Goal: Task Accomplishment & Management: Complete application form

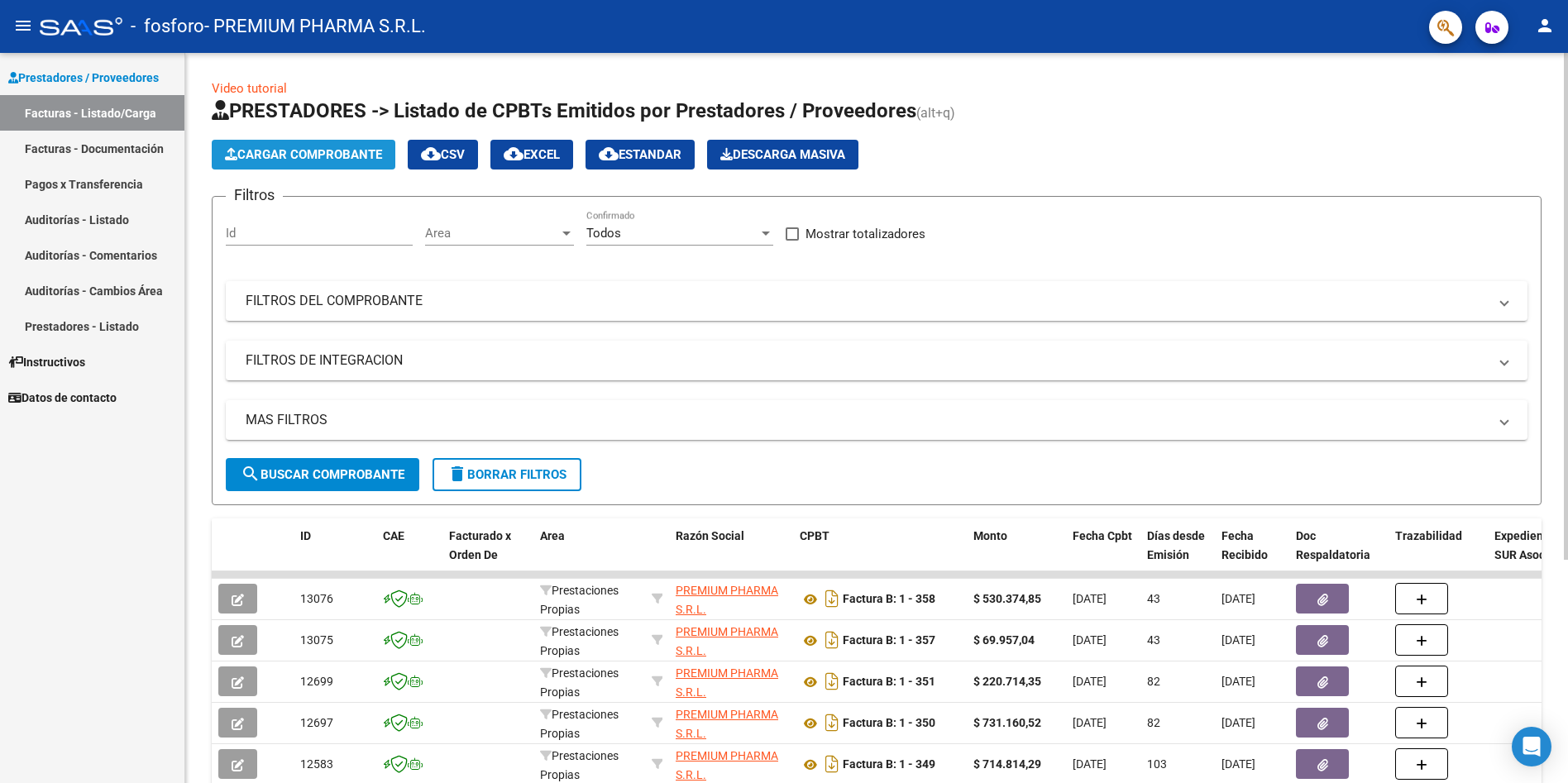
click at [306, 156] on span "Cargar Comprobante" at bounding box center [303, 154] width 157 height 15
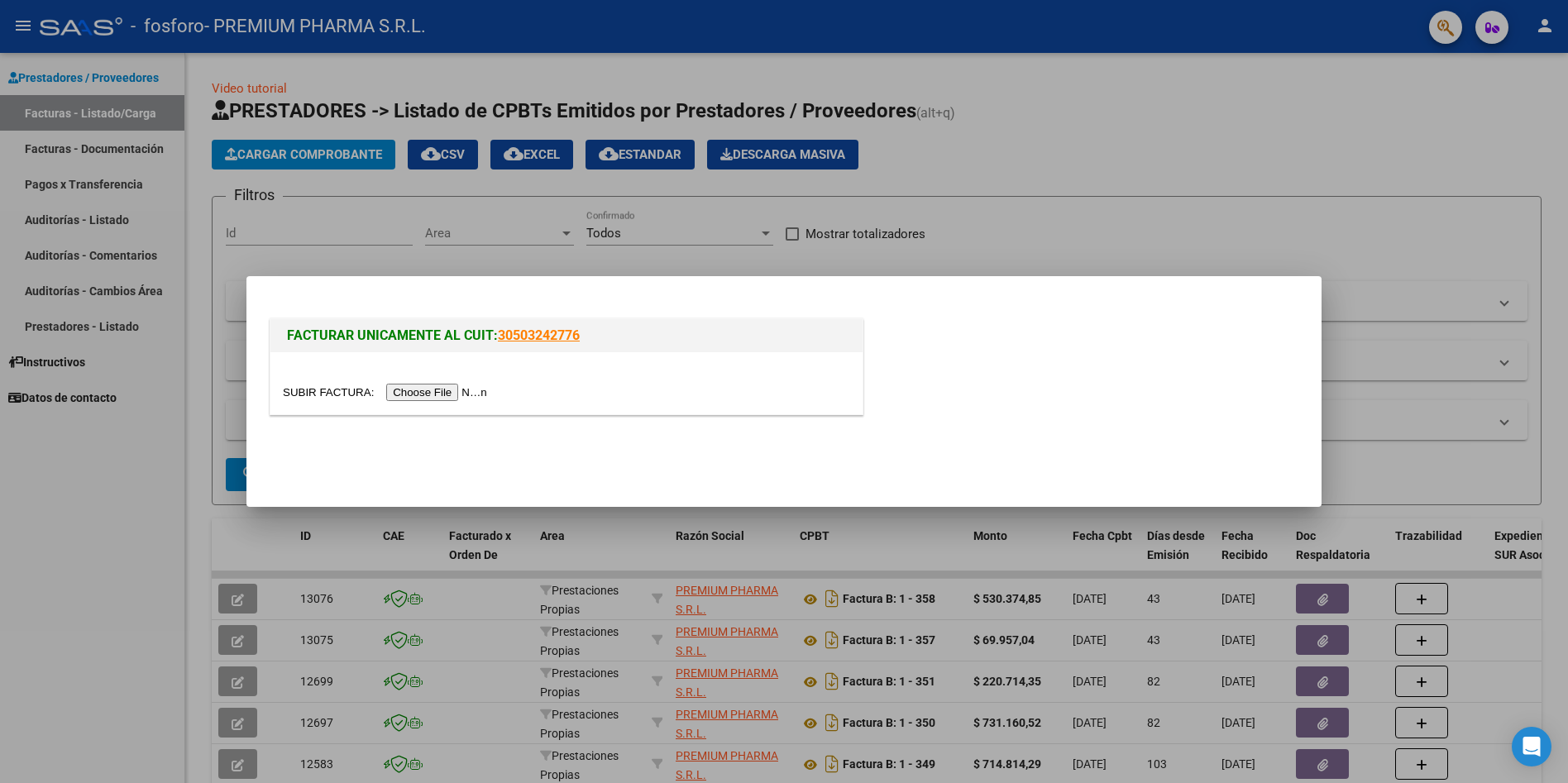
click at [449, 393] on input "file" at bounding box center [388, 392] width 209 height 17
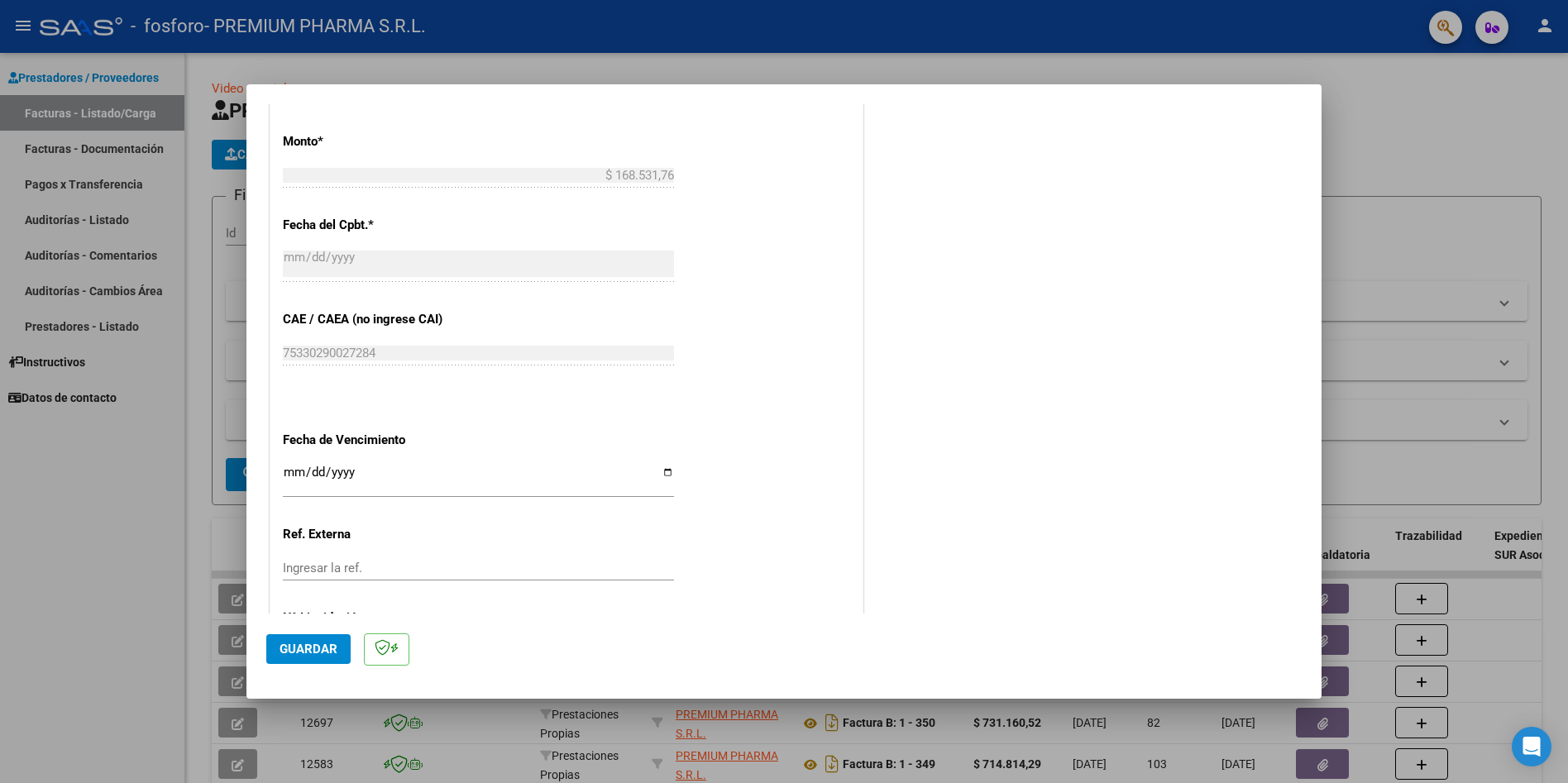
scroll to position [749, 0]
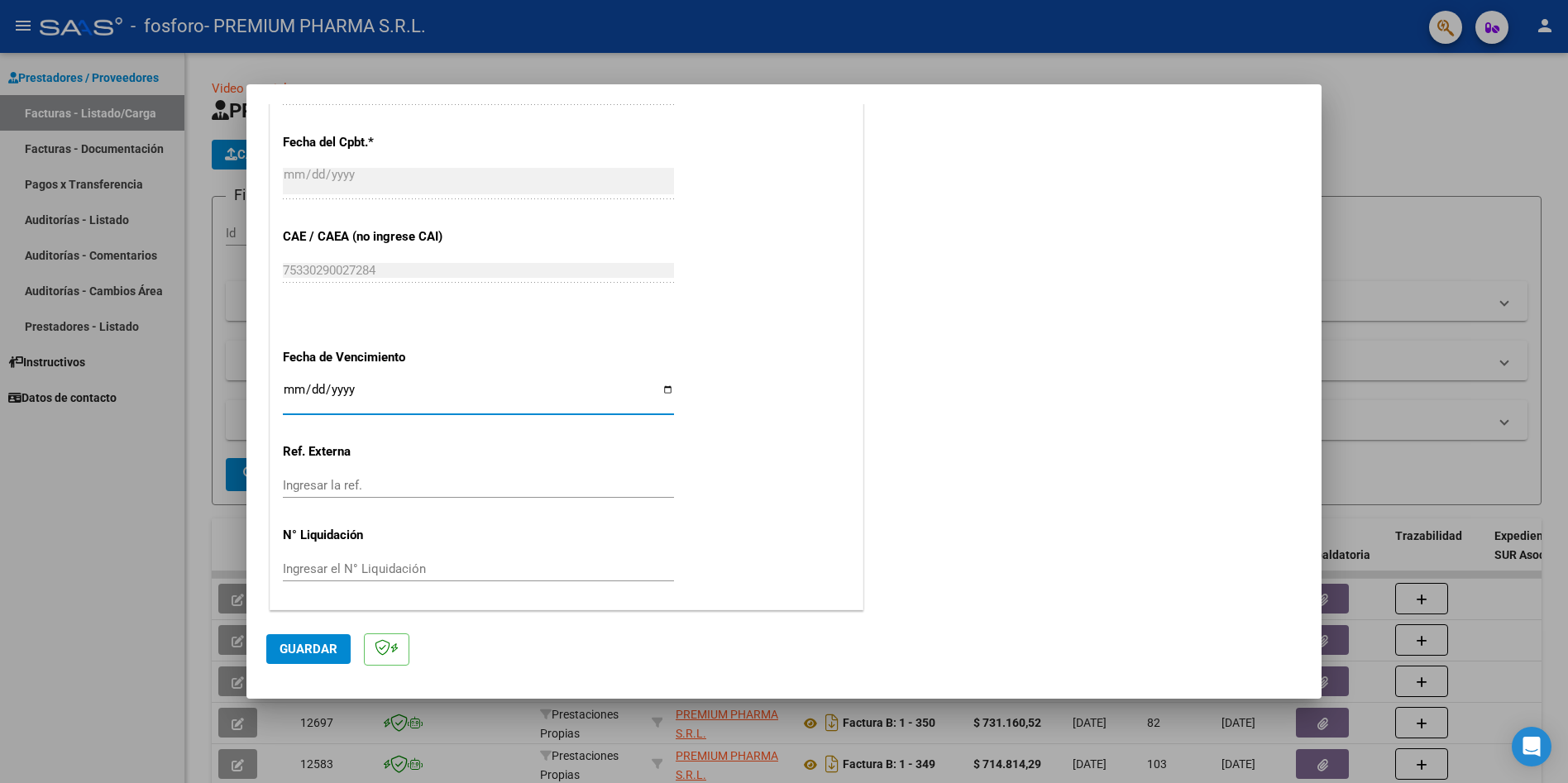
click at [309, 390] on input "Ingresar la fecha" at bounding box center [478, 396] width 391 height 27
click at [289, 389] on input "Ingresar la fecha" at bounding box center [478, 396] width 391 height 27
type input "[DATE]"
click at [741, 461] on div "CUIT * 30-71557414-0 Ingresar CUIT ANALISIS PRESTADOR Area destinado * Prestaci…" at bounding box center [566, 86] width 592 height 1047
click at [306, 648] on span "Guardar" at bounding box center [309, 649] width 58 height 15
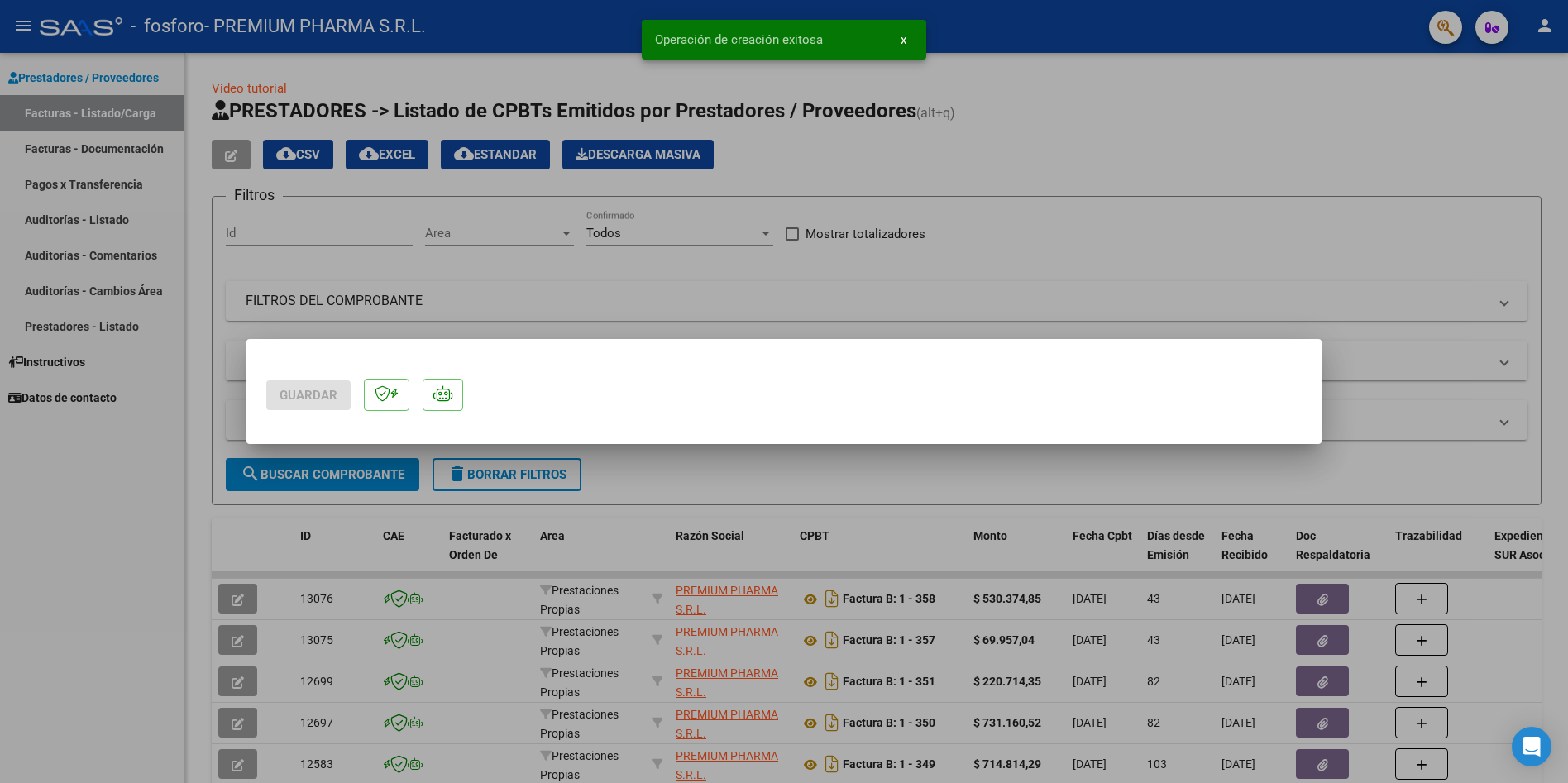
scroll to position [0, 0]
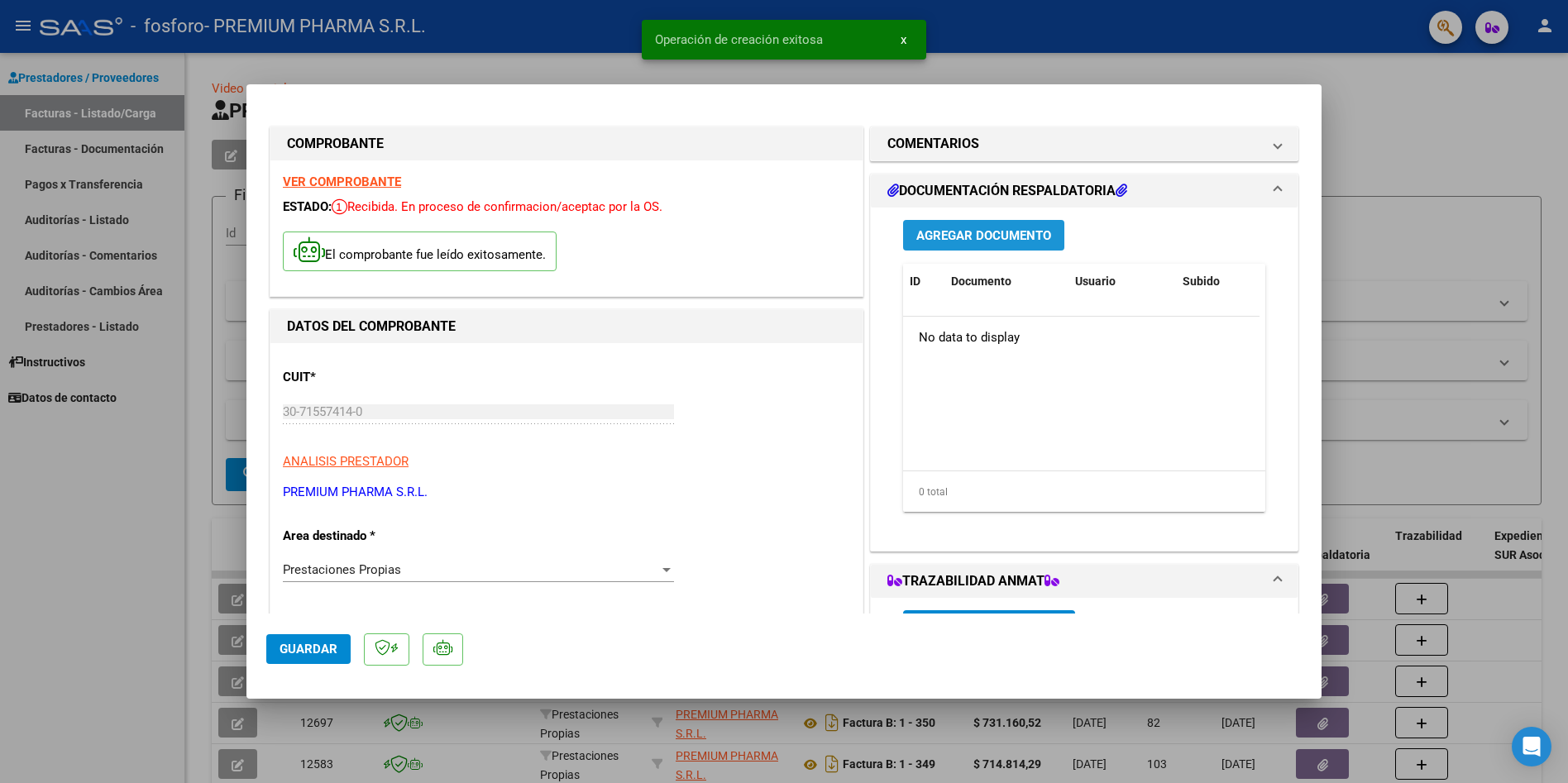
click at [963, 232] on span "Agregar Documento" at bounding box center [984, 236] width 135 height 15
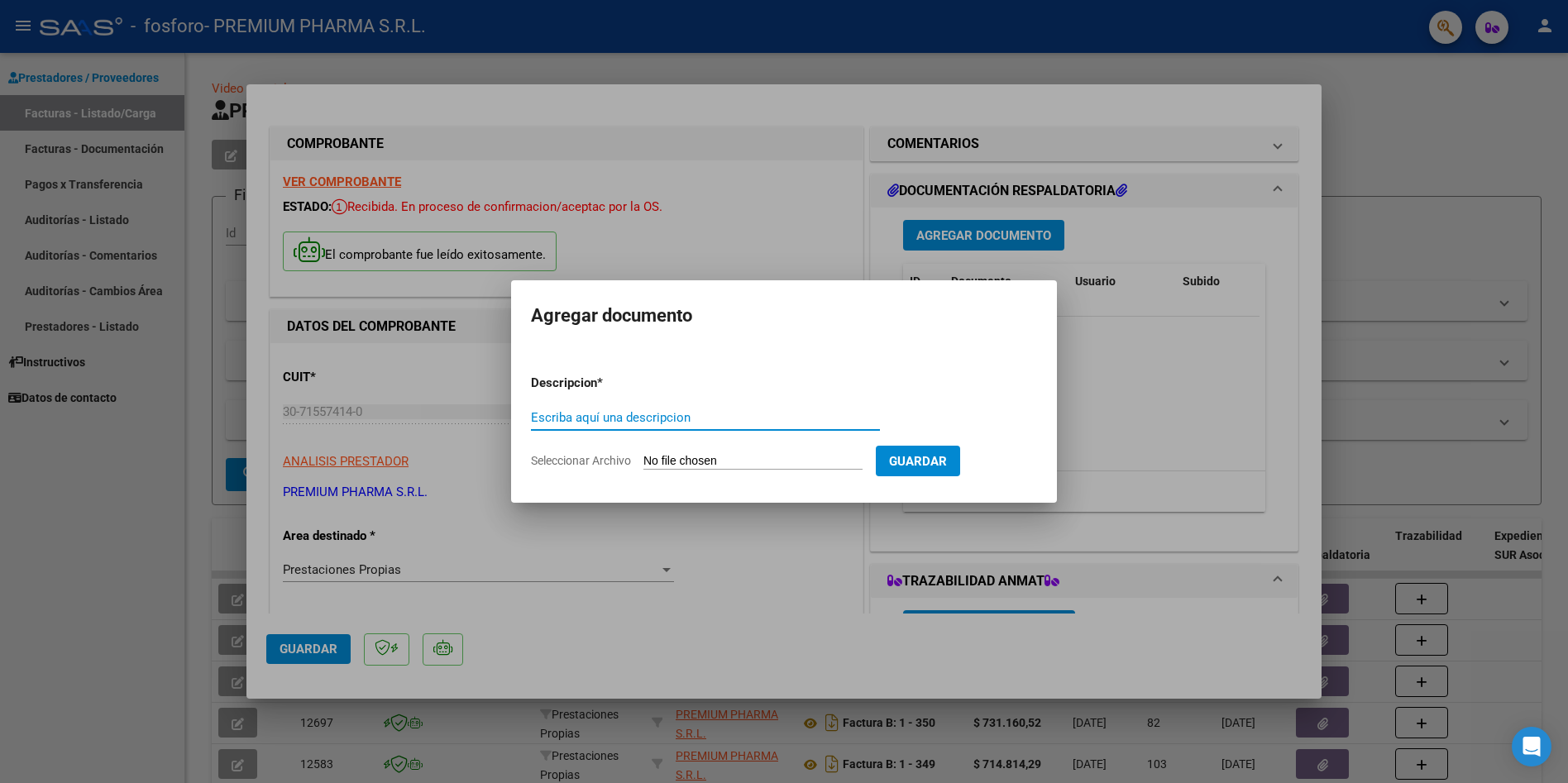
click at [553, 419] on input "Escriba aquí una descripcion" at bounding box center [705, 418] width 349 height 15
type input "Factura - Remitos"
click at [652, 461] on input "Seleccionar Archivo" at bounding box center [753, 462] width 219 height 16
type input "C:\fakepath\GallardoG.pdf"
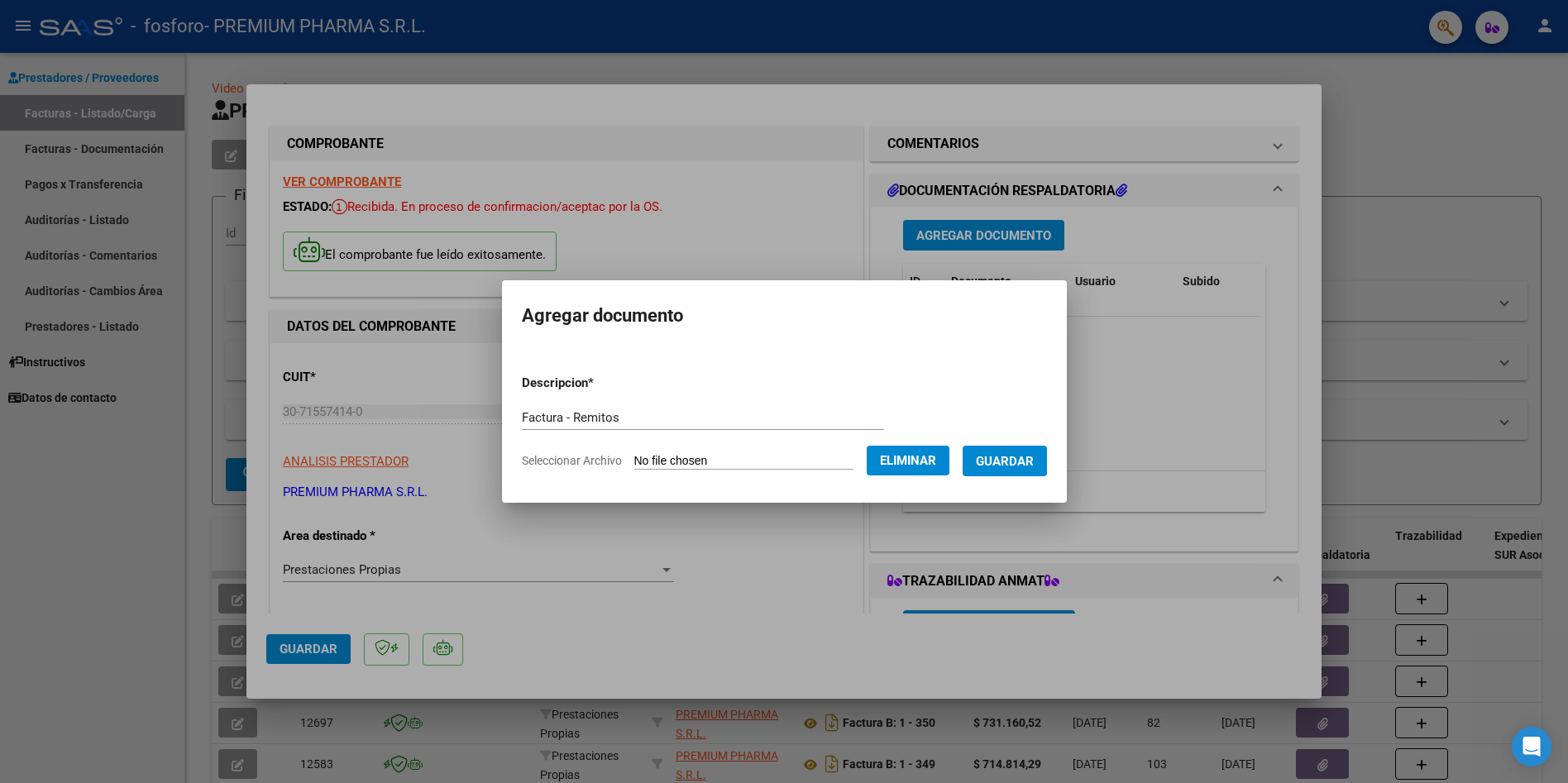
click at [1012, 462] on span "Guardar" at bounding box center [1005, 462] width 58 height 15
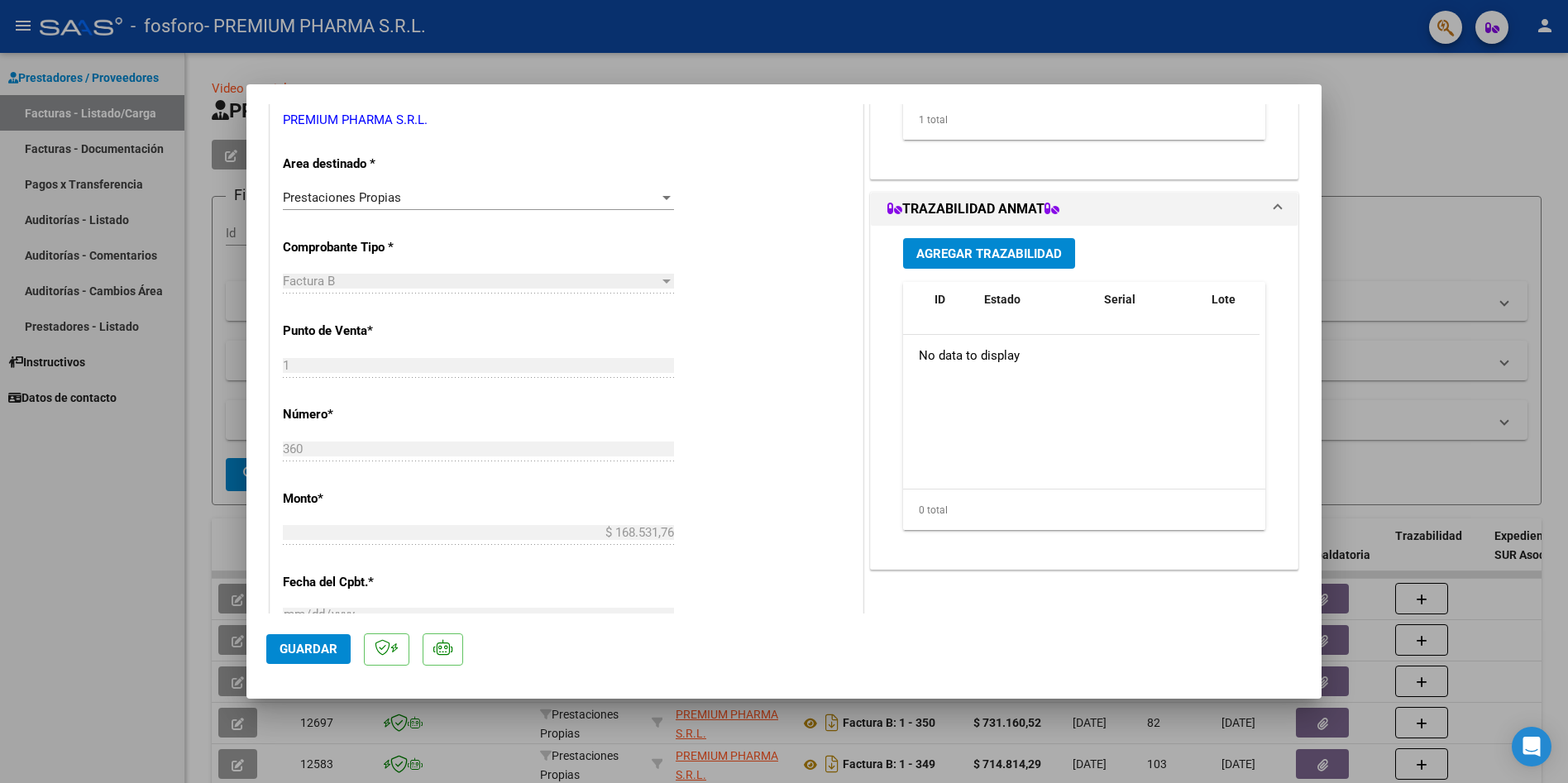
scroll to position [579, 0]
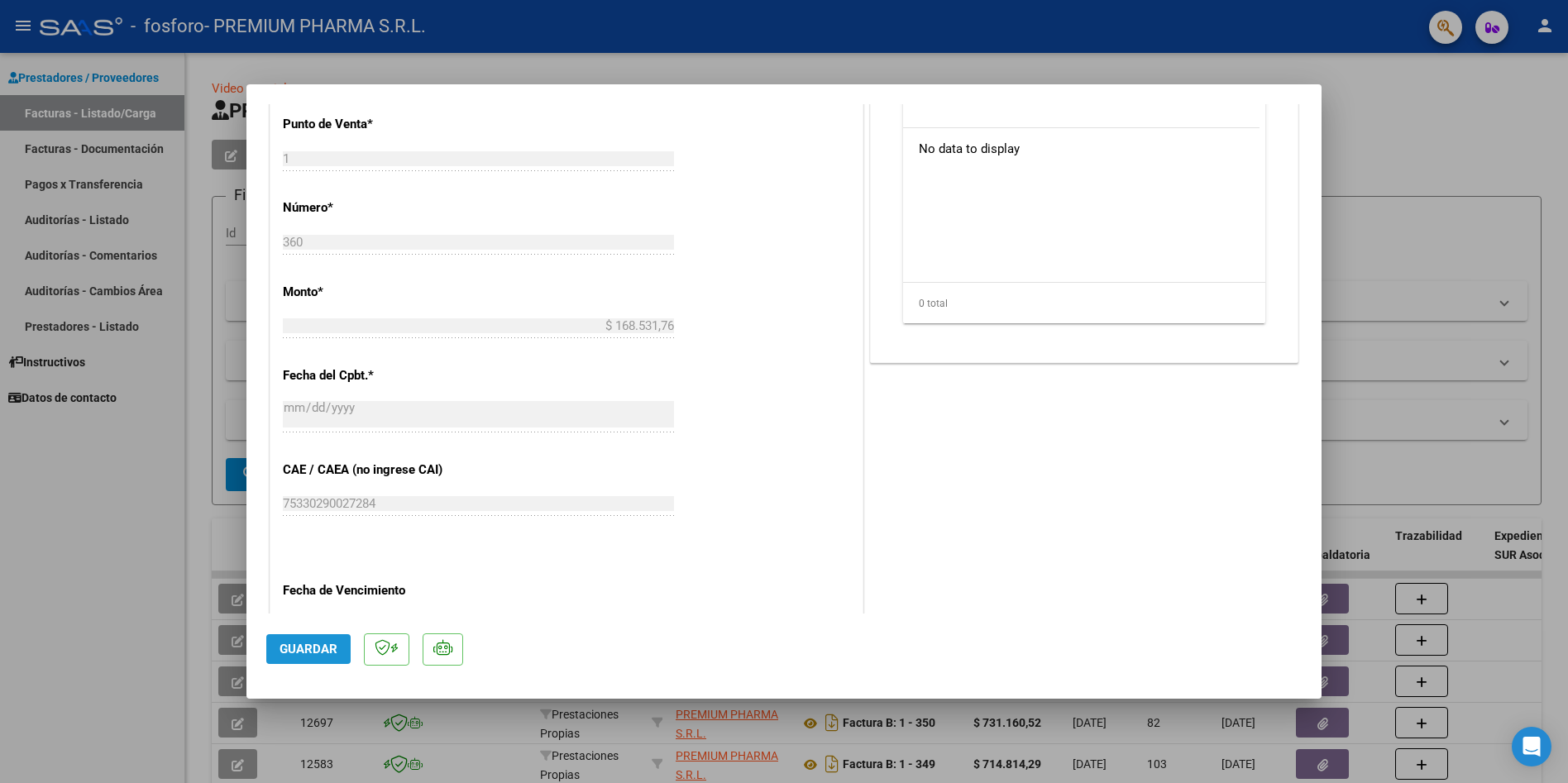
click at [294, 648] on span "Guardar" at bounding box center [309, 649] width 58 height 15
click at [314, 653] on span "Guardar" at bounding box center [309, 649] width 58 height 15
click at [903, 38] on span "x" at bounding box center [904, 40] width 6 height 15
type input "$ 0,00"
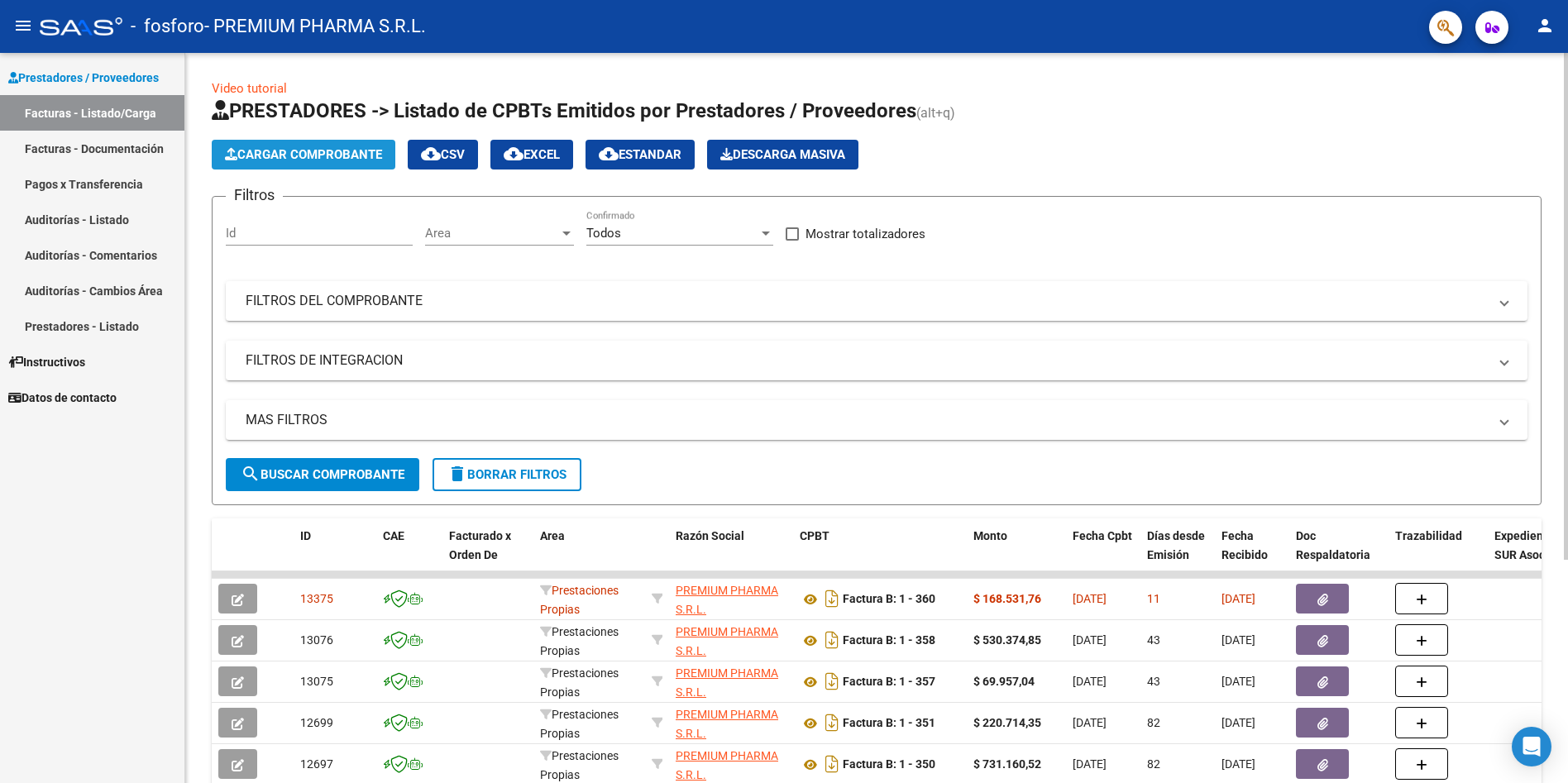
click at [365, 161] on span "Cargar Comprobante" at bounding box center [303, 154] width 157 height 15
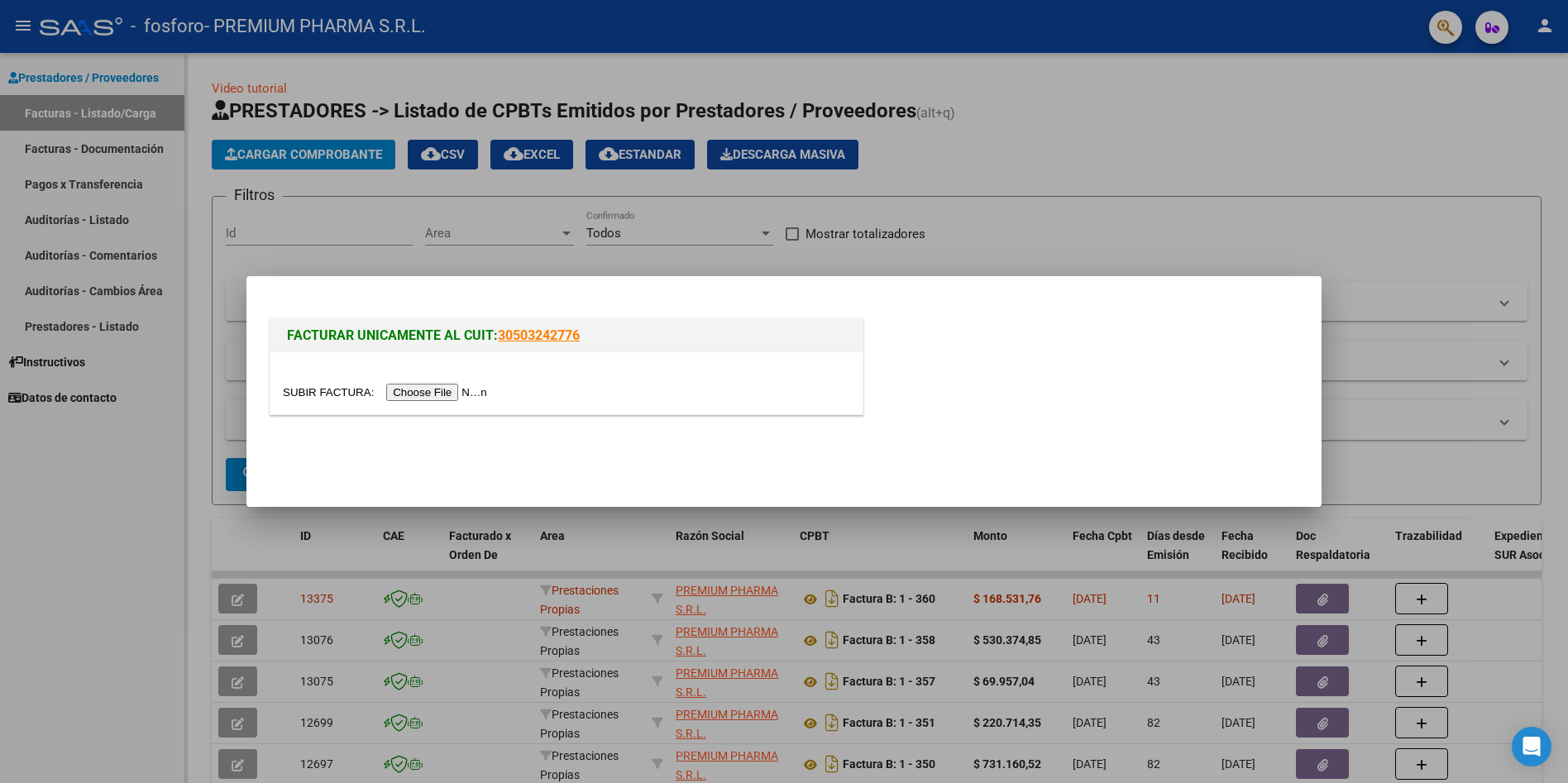
click at [439, 389] on input "file" at bounding box center [388, 392] width 209 height 17
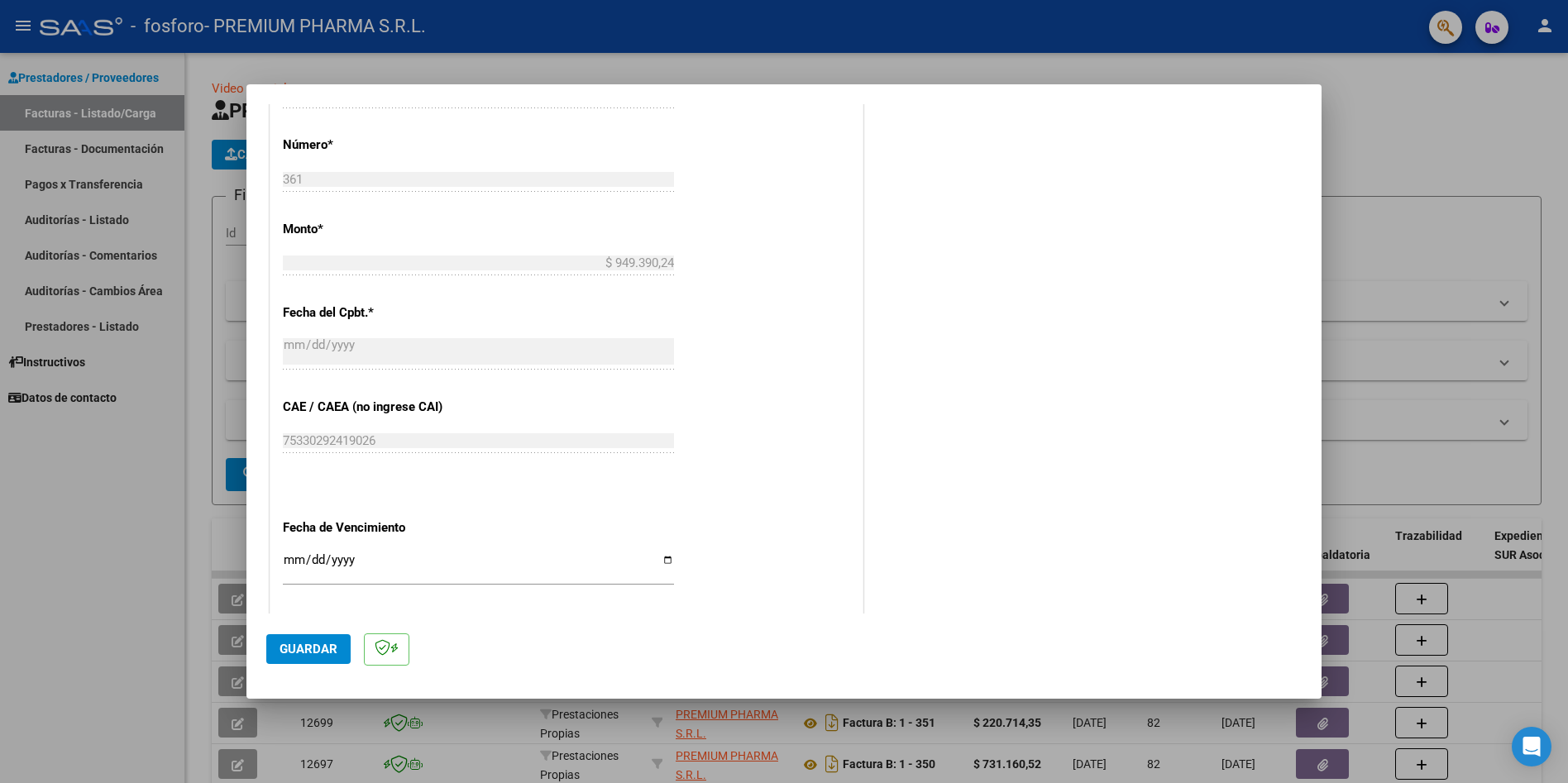
click at [291, 559] on input "Ingresar la fecha" at bounding box center [478, 566] width 391 height 27
type input "[DATE]"
click at [291, 644] on span "Guardar" at bounding box center [309, 649] width 58 height 15
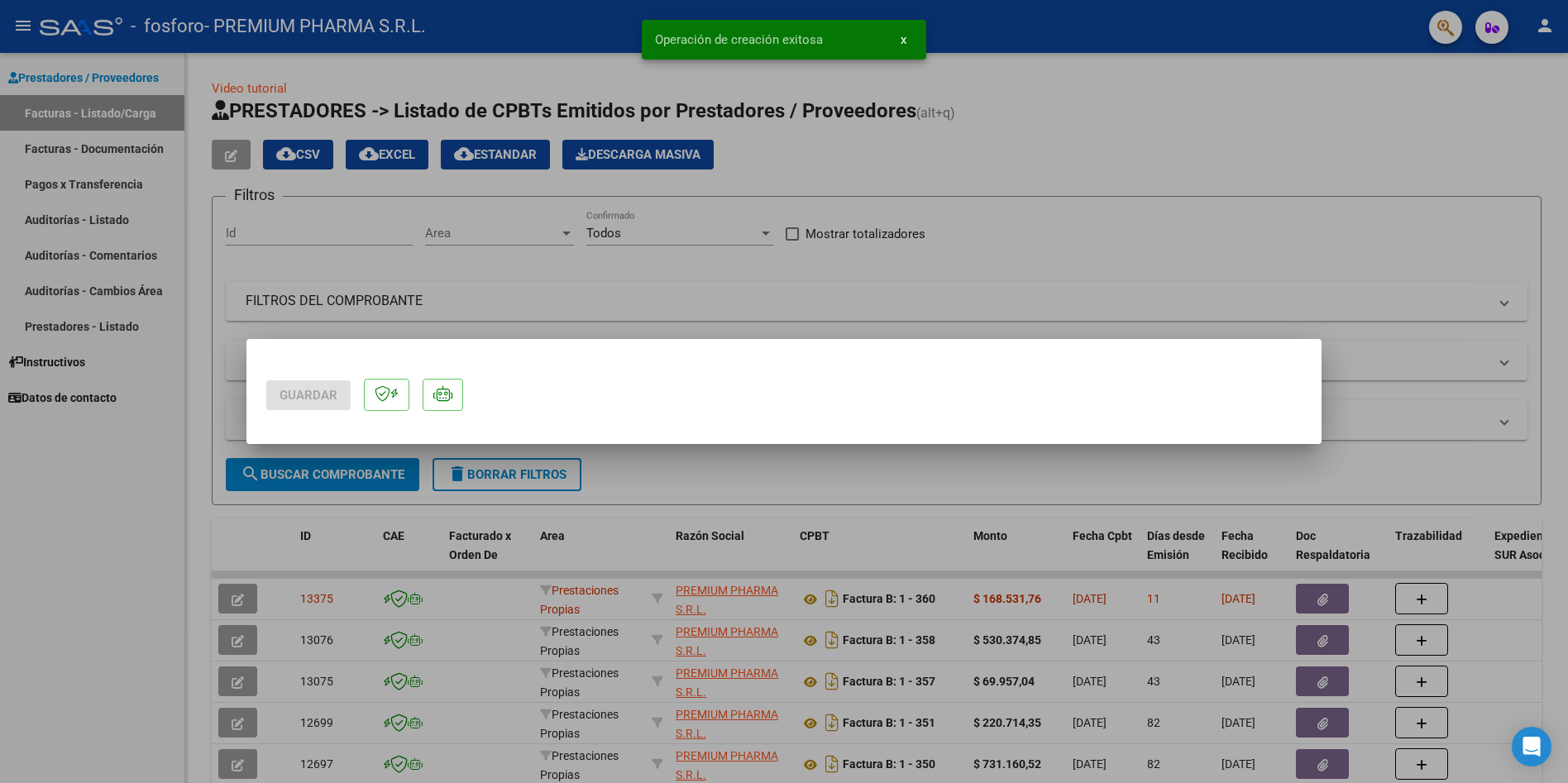
scroll to position [0, 0]
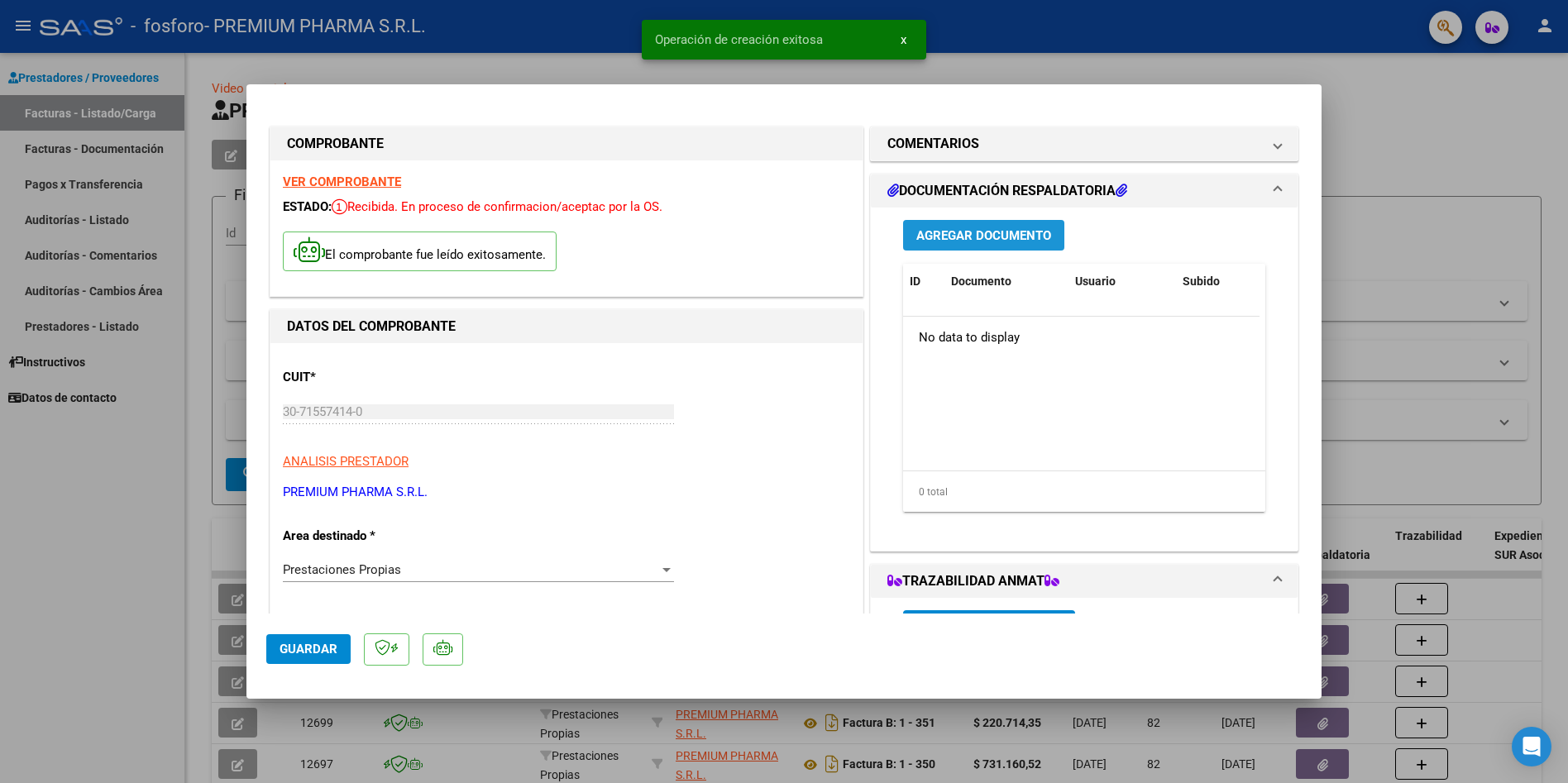
click at [936, 237] on span "Agregar Documento" at bounding box center [984, 236] width 135 height 15
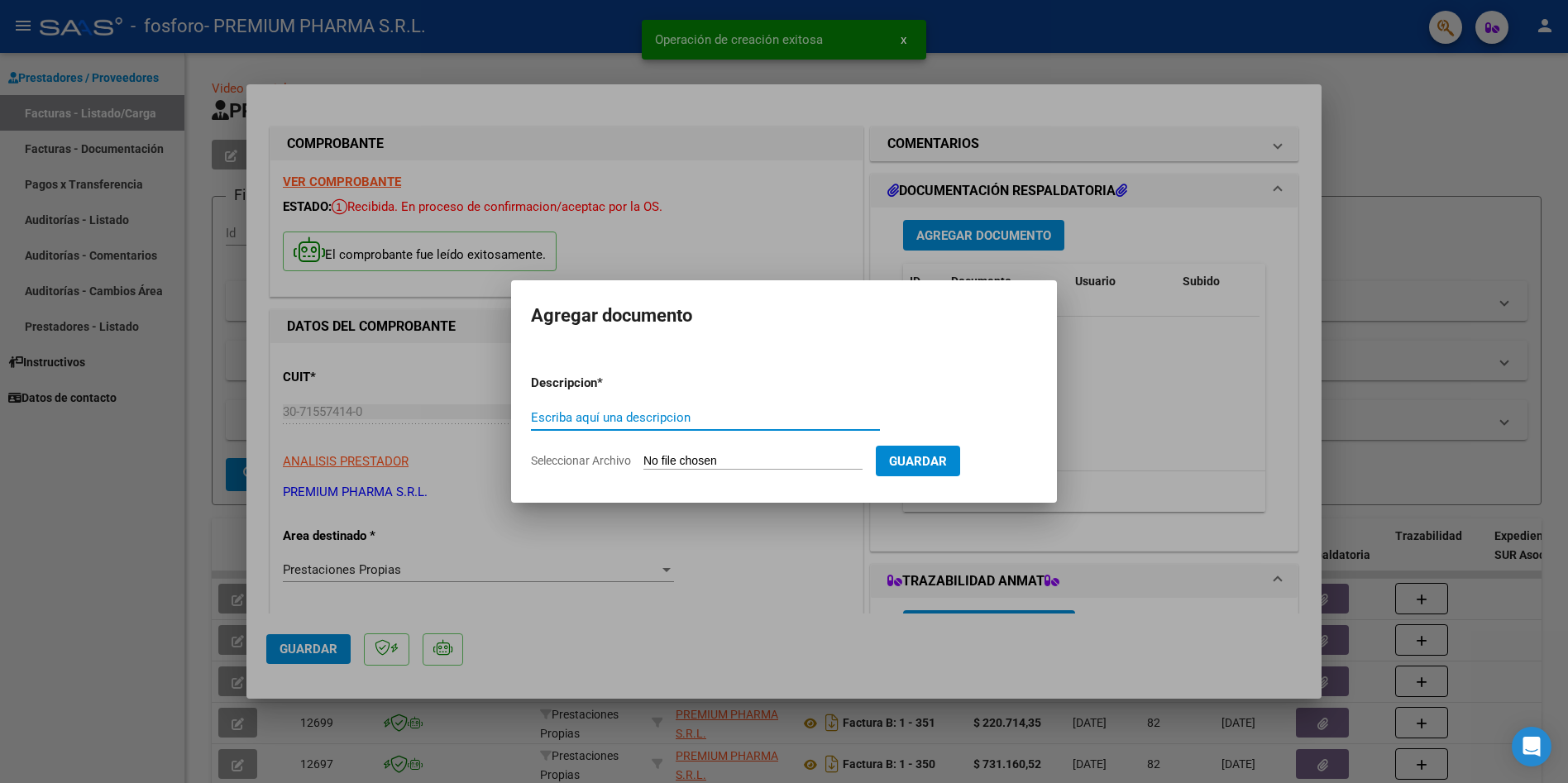
click at [586, 416] on input "Escriba aquí una descripcion" at bounding box center [705, 418] width 349 height 15
type input "Facturas - Remitos"
click at [677, 458] on input "Seleccionar Archivo" at bounding box center [753, 462] width 219 height 16
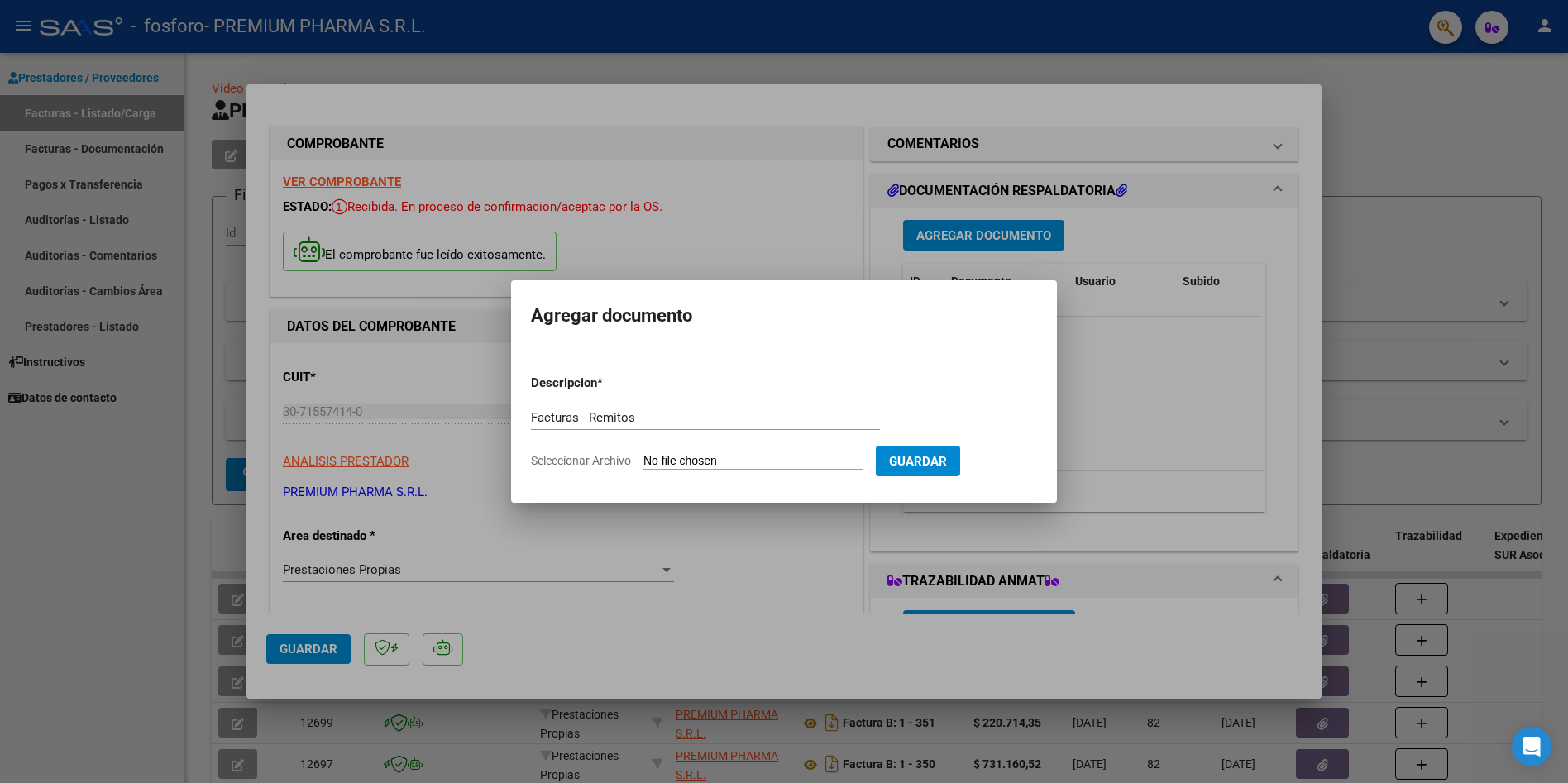
type input "C:\fakepath\MartinI.pdf"
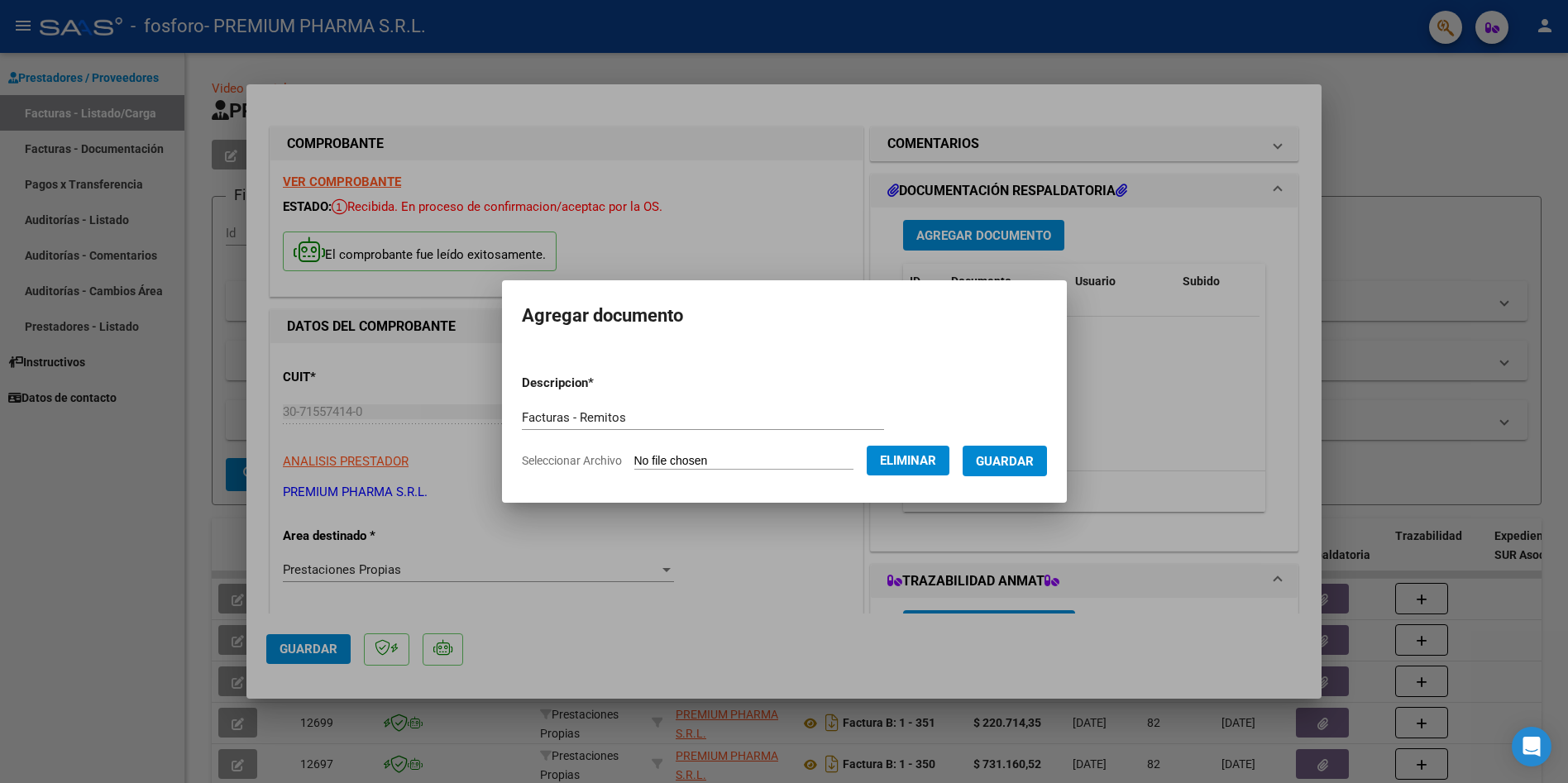
click at [995, 465] on span "Guardar" at bounding box center [1005, 462] width 58 height 15
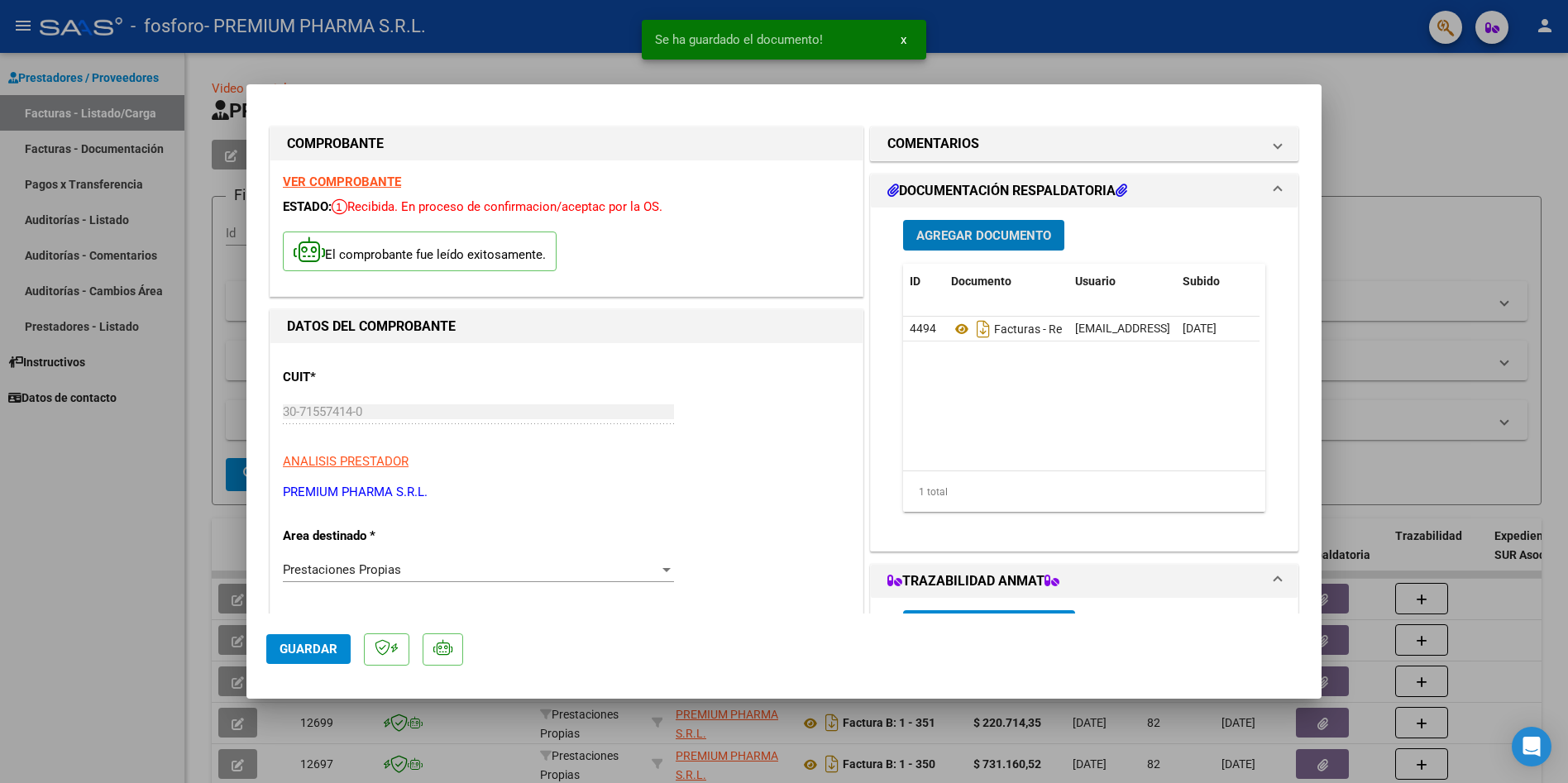
click at [316, 656] on span "Guardar" at bounding box center [309, 649] width 58 height 15
click at [283, 647] on span "Guardar" at bounding box center [309, 649] width 58 height 15
click at [902, 38] on span "x" at bounding box center [904, 40] width 6 height 15
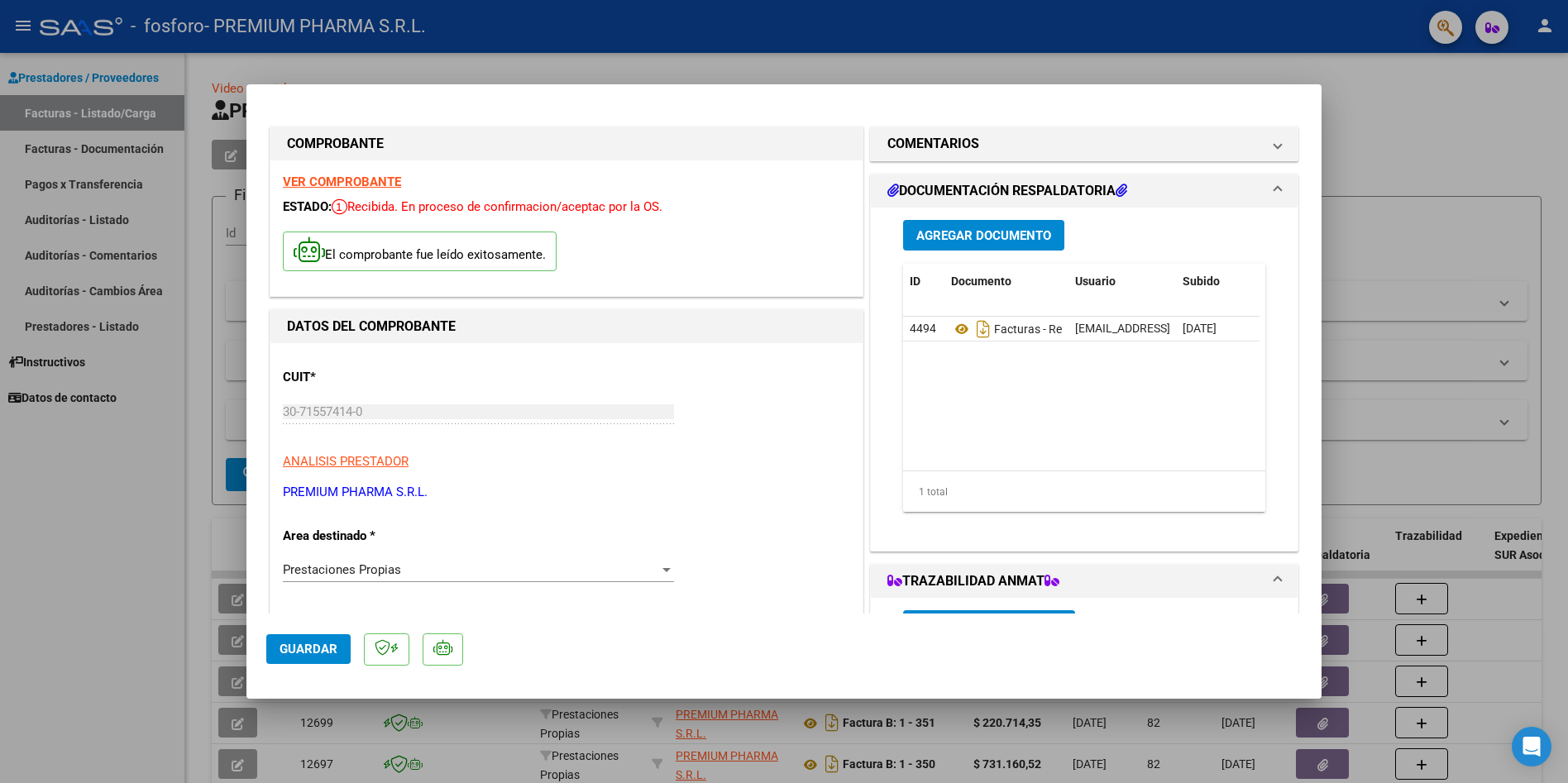
type input "$ 0,00"
